Goal: Task Accomplishment & Management: Manage account settings

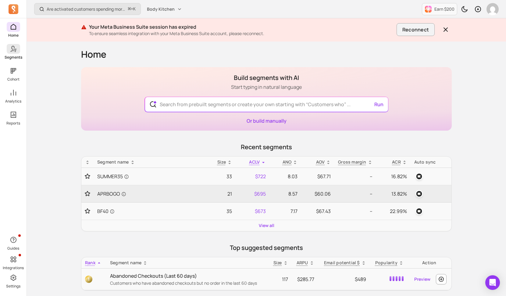
click at [18, 57] on p "Segments" at bounding box center [14, 57] width 18 height 5
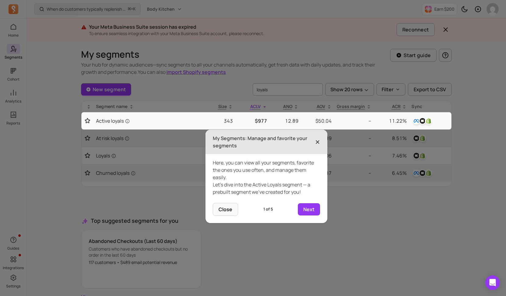
click at [317, 141] on span "×" at bounding box center [317, 141] width 5 height 13
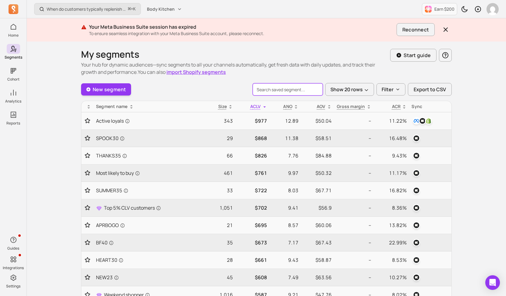
click at [274, 84] on input "search" at bounding box center [288, 89] width 70 height 12
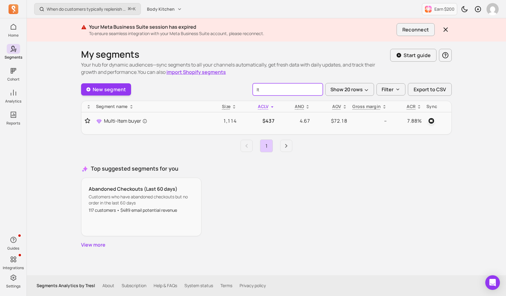
type input "ltv"
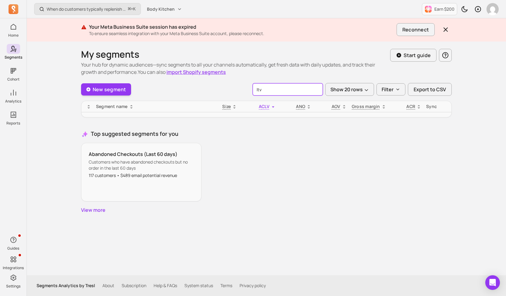
drag, startPoint x: 310, startPoint y: 91, endPoint x: 260, endPoint y: 84, distance: 50.7
click at [260, 84] on input "ltv" at bounding box center [288, 89] width 70 height 12
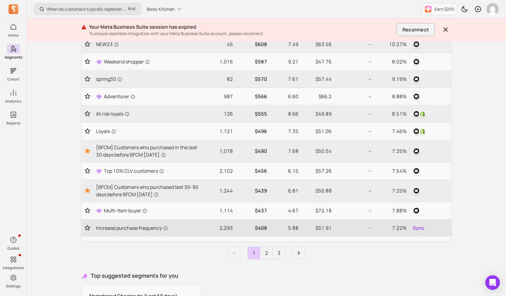
scroll to position [252, 0]
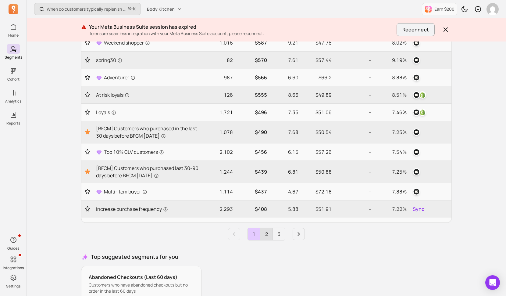
click at [267, 232] on link "2" at bounding box center [266, 234] width 12 height 12
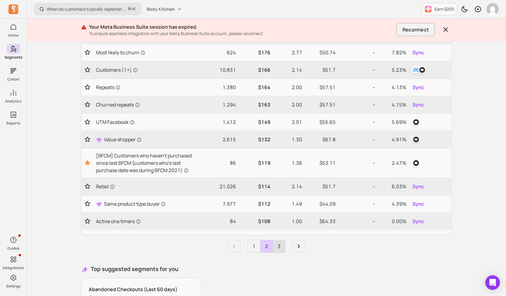
click at [278, 244] on link "3" at bounding box center [279, 246] width 12 height 12
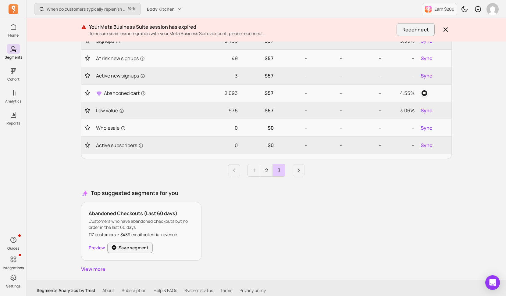
click at [127, 221] on p "Customers who have abandoned checkouts but no order in the last 60 days" at bounding box center [141, 224] width 105 height 12
click at [95, 244] on link "Preview" at bounding box center [97, 247] width 16 height 6
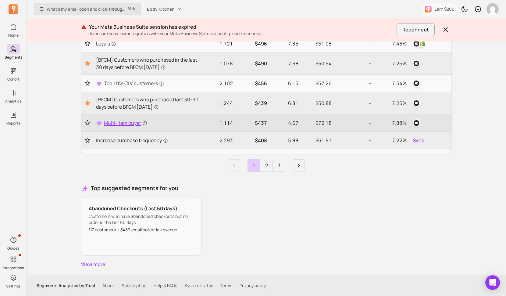
scroll to position [320, 0]
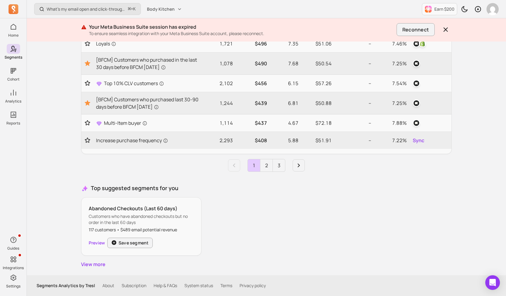
click at [150, 207] on p "Abandoned Checkouts (Last 60 days)" at bounding box center [141, 208] width 105 height 7
click at [137, 241] on button "Save segment" at bounding box center [129, 242] width 45 height 10
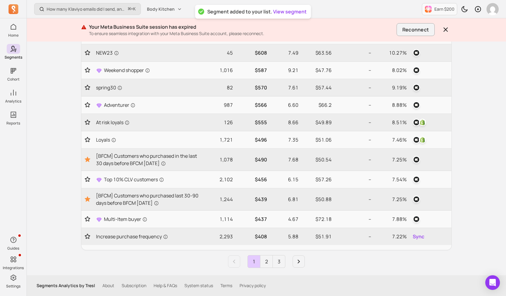
click at [292, 12] on link "View segment" at bounding box center [290, 11] width 34 height 7
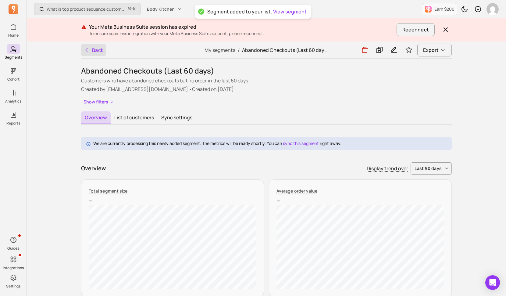
click at [91, 54] on button "Back" at bounding box center [93, 50] width 25 height 12
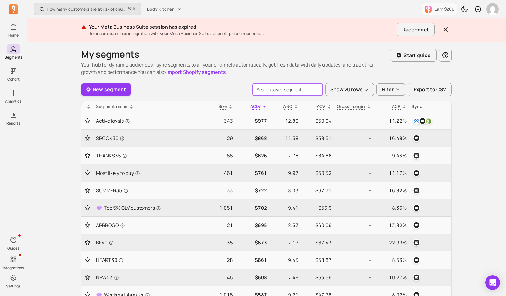
click at [296, 92] on input "search" at bounding box center [288, 89] width 70 height 12
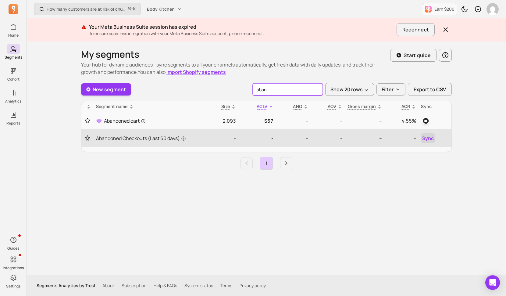
click at [428, 138] on span "Sync" at bounding box center [428, 137] width 12 height 7
type input "aban"
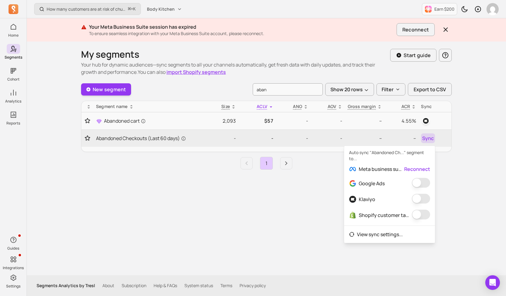
click at [421, 197] on button "button" at bounding box center [421, 199] width 18 height 10
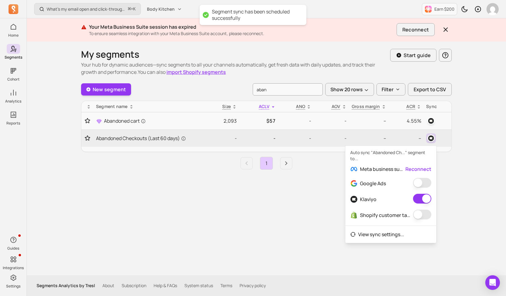
click at [286, 203] on div "My segments Your hub for dynamic audiences—sync segments to all your channels a…" at bounding box center [266, 157] width 390 height 233
